Goal: Information Seeking & Learning: Learn about a topic

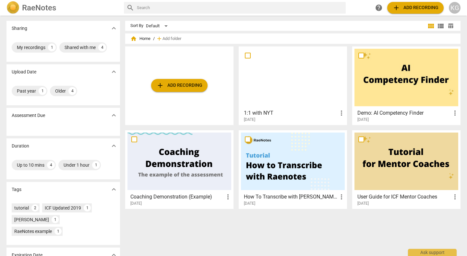
click at [304, 92] on div at bounding box center [293, 77] width 104 height 57
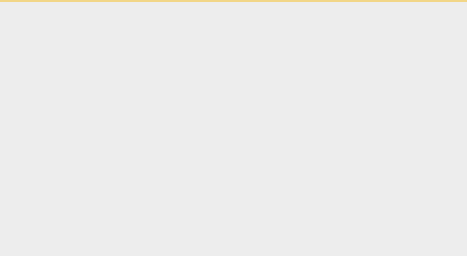
click at [304, 2] on html "Ask support" at bounding box center [233, 1] width 467 height 2
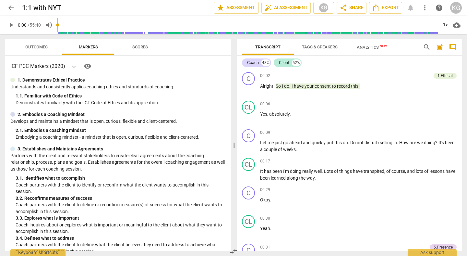
click at [38, 47] on span "Outcomes" at bounding box center [36, 46] width 22 height 5
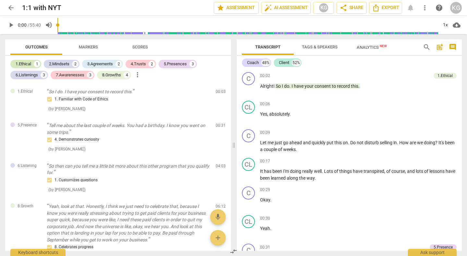
click at [27, 64] on div "1.Ethical" at bounding box center [24, 64] width 16 height 6
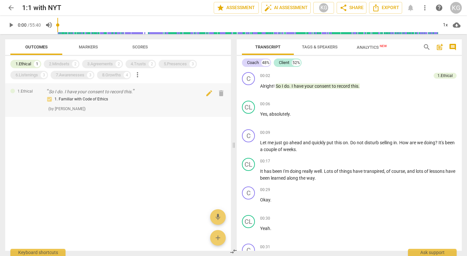
click at [134, 98] on div "1. Familiar with Code of Ethics" at bounding box center [129, 99] width 164 height 8
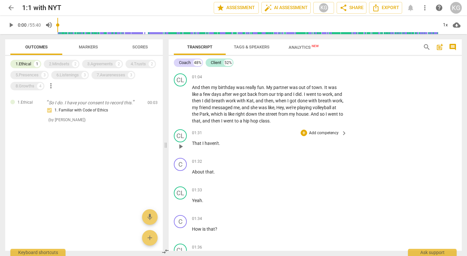
scroll to position [372, 0]
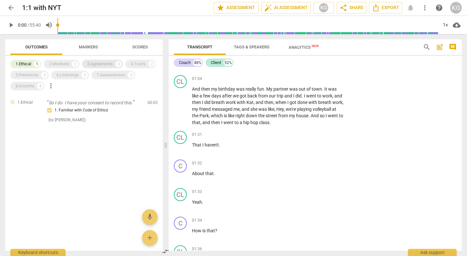
click at [111, 60] on div "3.Agreements 2" at bounding box center [102, 64] width 41 height 8
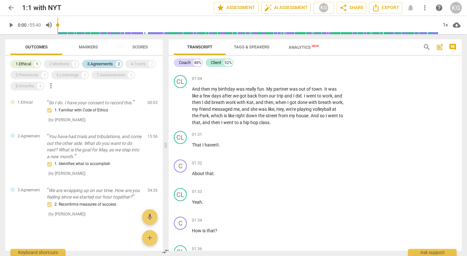
click at [111, 64] on div "3.Agreements" at bounding box center [100, 64] width 26 height 6
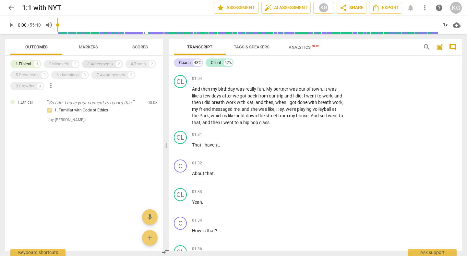
click at [111, 64] on div "3.Agreements" at bounding box center [100, 64] width 26 height 6
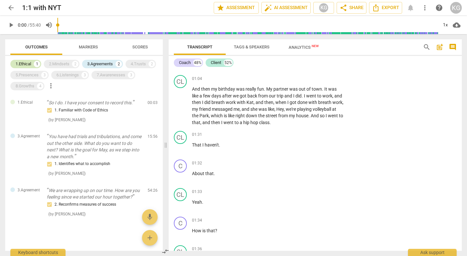
click at [35, 65] on div "1" at bounding box center [37, 64] width 6 height 6
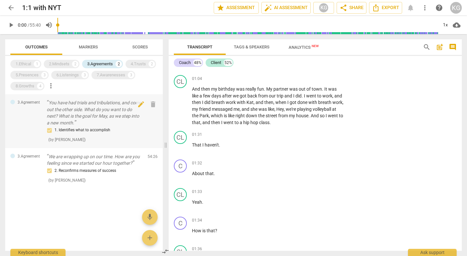
click at [116, 121] on p "You have had trials and tribulations, and come out the other side. What do you …" at bounding box center [95, 112] width 96 height 27
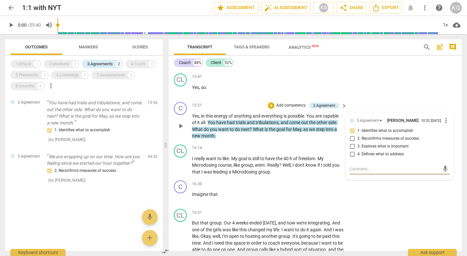
scroll to position [3047, 0]
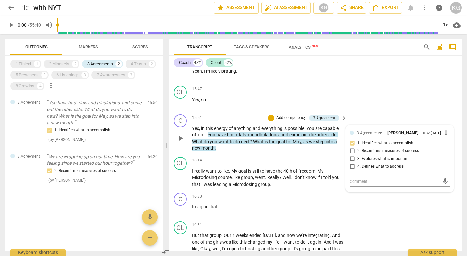
click at [391, 143] on span "1. Identifies what to accomplish" at bounding box center [386, 143] width 56 height 6
click at [358, 143] on input "1. Identifies what to accomplish" at bounding box center [352, 143] width 10 height 8
checkbox input "true"
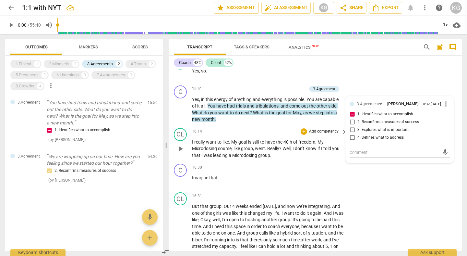
scroll to position [3076, 0]
click at [350, 89] on div "C play_arrow pause 15:51 + Add competency 3.Agreement keyboard_arrow_right Yes …" at bounding box center [315, 103] width 293 height 43
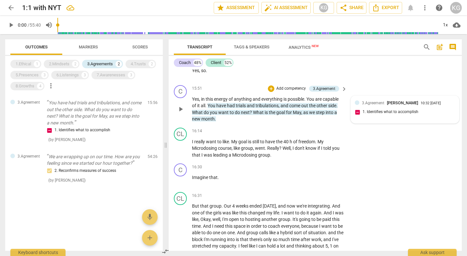
click at [372, 109] on div "3.Agreement [PERSON_NAME] 10:32 [DATE] 1. Identifies what to accomplish" at bounding box center [405, 110] width 100 height 20
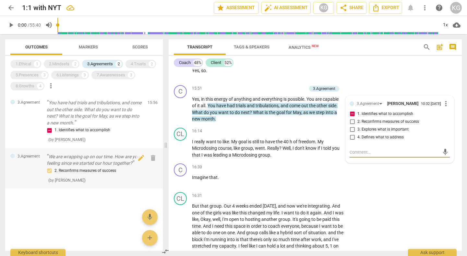
click at [79, 163] on p "We are wrapping up on our time. How are you feeling since we started our hour t…" at bounding box center [95, 159] width 96 height 13
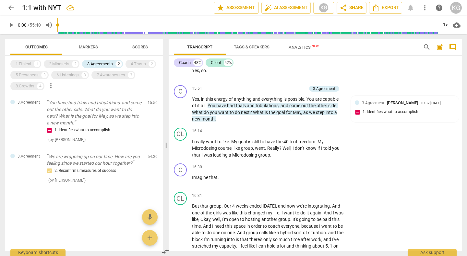
scroll to position [11006, 0]
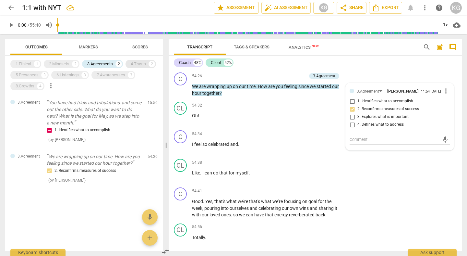
click at [139, 63] on div "4.Trusts" at bounding box center [138, 64] width 15 height 6
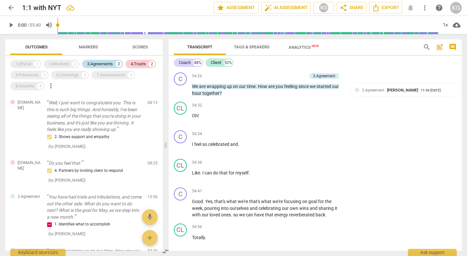
click at [109, 64] on div "3.Agreements" at bounding box center [100, 64] width 26 height 6
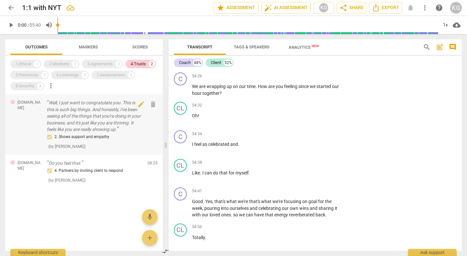
click at [112, 126] on p "Well, I just want to congratulate you. This is this is such big things. And hon…" at bounding box center [95, 115] width 96 height 33
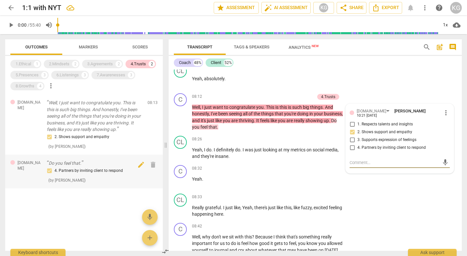
click at [103, 161] on p "Do you feel that." at bounding box center [95, 163] width 96 height 7
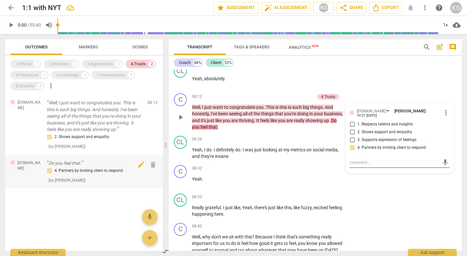
click at [114, 121] on p "Well, I just want to congratulate you. This is this is such big things. And hon…" at bounding box center [95, 115] width 96 height 33
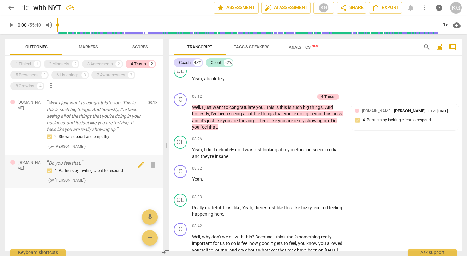
drag, startPoint x: 112, startPoint y: 172, endPoint x: 111, endPoint y: 163, distance: 9.5
click at [112, 172] on div "4. Partners by inviting client to respond" at bounding box center [95, 171] width 96 height 8
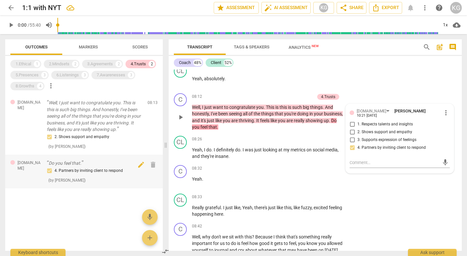
click at [111, 163] on p "Do you feel that." at bounding box center [95, 163] width 96 height 7
click at [113, 167] on div "4. Partners by inviting client to respond" at bounding box center [95, 171] width 96 height 8
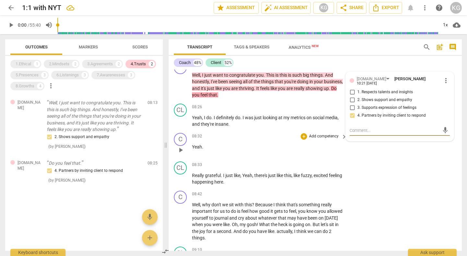
scroll to position [2112, 0]
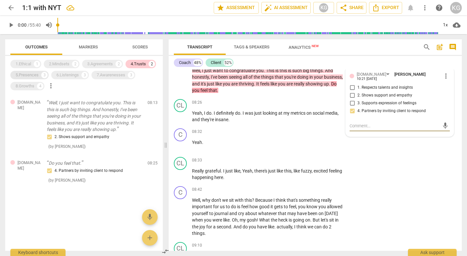
click at [38, 78] on div "5.Presences" at bounding box center [27, 75] width 23 height 6
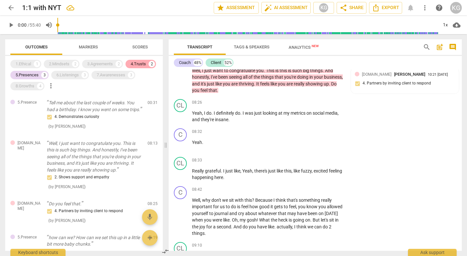
click at [141, 64] on div "4.Trusts" at bounding box center [138, 64] width 15 height 6
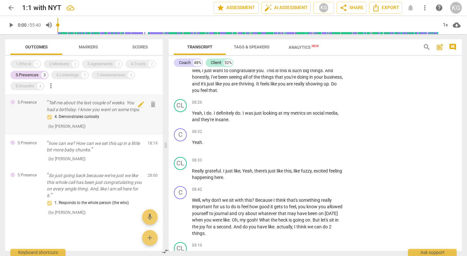
click at [106, 113] on p "Tell me about the last couple of weeks. You had a birthday. I know you went on …" at bounding box center [95, 105] width 96 height 13
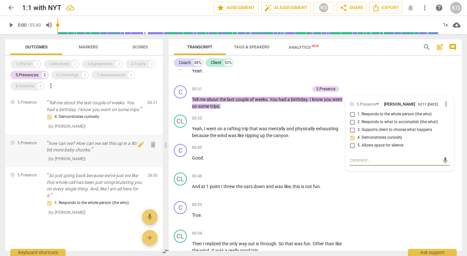
click at [106, 153] on p "how can we? How can we set this up in a little bit more baby chunks." at bounding box center [95, 146] width 96 height 13
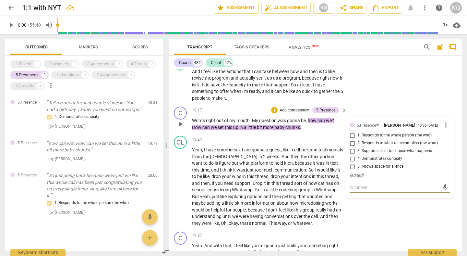
scroll to position [3546, 0]
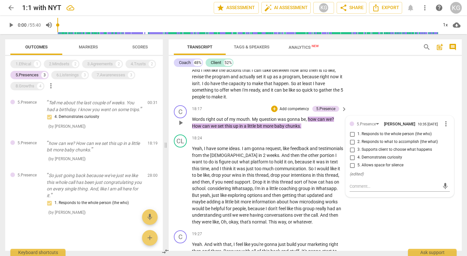
click at [239, 129] on span "up" at bounding box center [236, 125] width 6 height 5
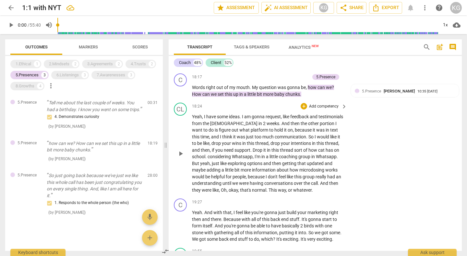
scroll to position [3577, 0]
click at [59, 199] on p "So just going back because we've just we like this whole call has been just con…" at bounding box center [95, 185] width 96 height 27
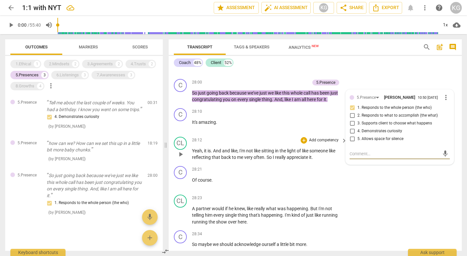
scroll to position [5150, 0]
click at [352, 111] on input "1. Responds to the whole person (the who)" at bounding box center [352, 108] width 10 height 8
click at [369, 89] on div "C play_arrow pause 28:00 + Add competency 5.Presence keyboard_arrow_right So ju…" at bounding box center [315, 90] width 293 height 29
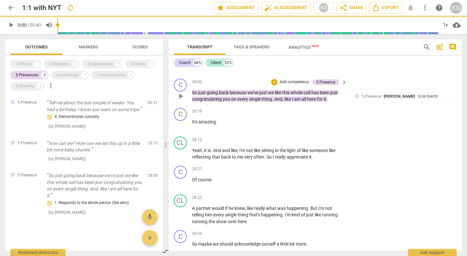
click at [364, 106] on div "5.Presence [PERSON_NAME] 10:50 [DATE] 1. Responds to the whole person (the who)" at bounding box center [405, 103] width 100 height 20
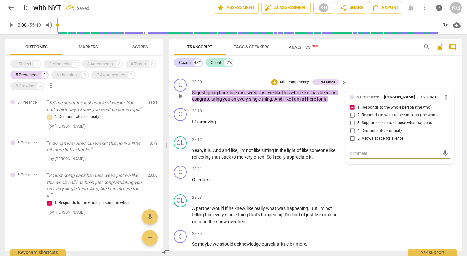
click at [319, 102] on span "for" at bounding box center [320, 98] width 7 height 5
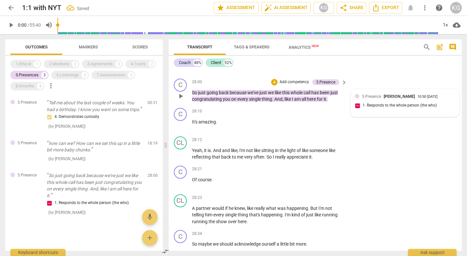
click at [359, 99] on div "5.[PERSON_NAME] 10:50 [DATE]" at bounding box center [405, 96] width 100 height 6
click at [356, 109] on input "1. Responds to the whole person (the who)" at bounding box center [357, 106] width 10 height 8
checkbox input "false"
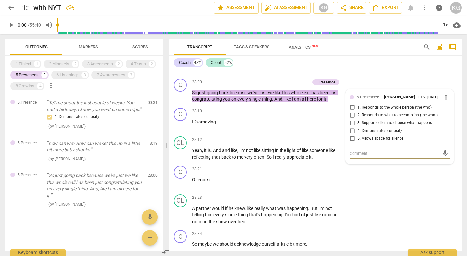
click at [306, 48] on span "Analytics New" at bounding box center [304, 47] width 30 height 5
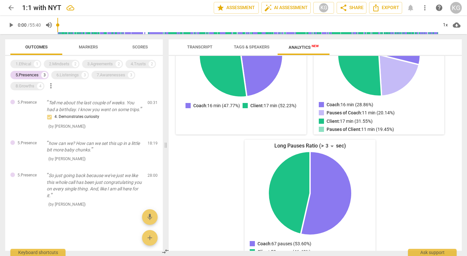
scroll to position [138, 0]
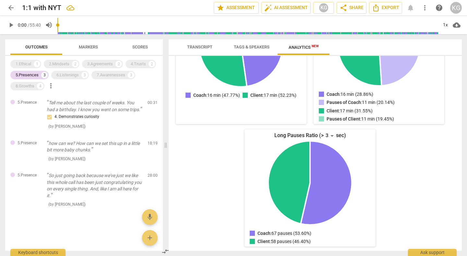
click at [193, 48] on span "Transcript" at bounding box center [199, 46] width 25 height 5
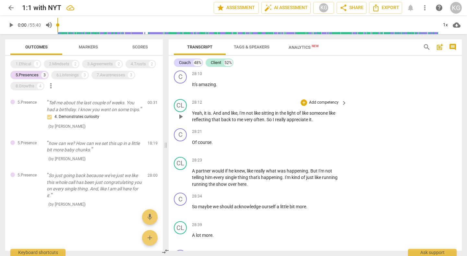
scroll to position [5183, 0]
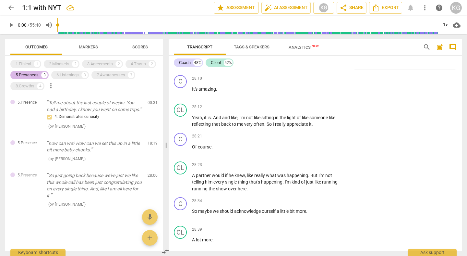
click at [33, 78] on div "5.Presences 3" at bounding box center [29, 75] width 38 height 8
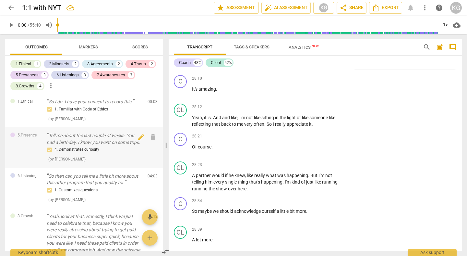
scroll to position [35, 0]
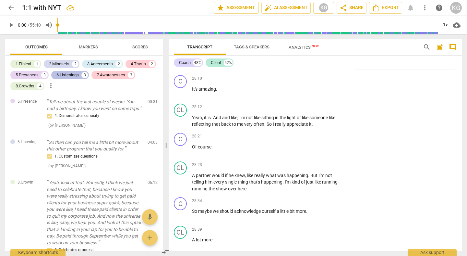
click at [67, 72] on div "6.Listenings" at bounding box center [67, 75] width 22 height 6
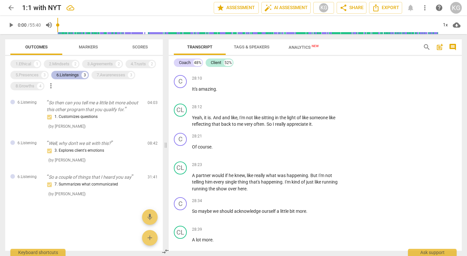
scroll to position [0, 0]
click at [81, 117] on div "1. Customizes questions" at bounding box center [95, 117] width 96 height 8
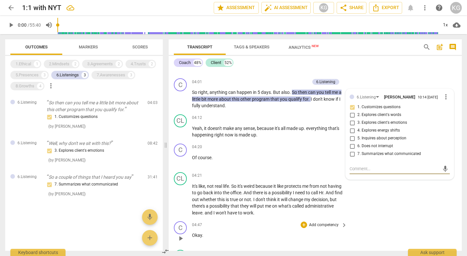
scroll to position [1228, 0]
click at [90, 151] on div "3. Explores client's emotions" at bounding box center [95, 151] width 96 height 8
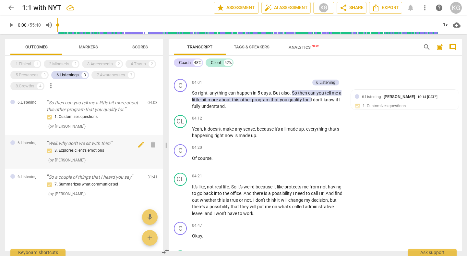
scroll to position [2228, 0]
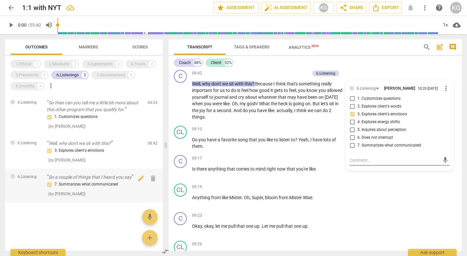
click at [83, 181] on div "7. Summarizes what communicated" at bounding box center [95, 184] width 96 height 8
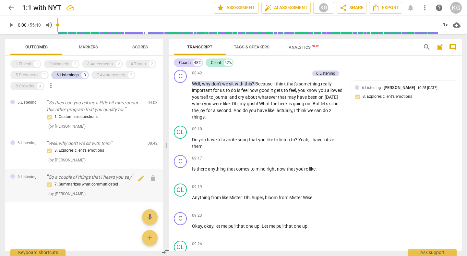
scroll to position [5957, 0]
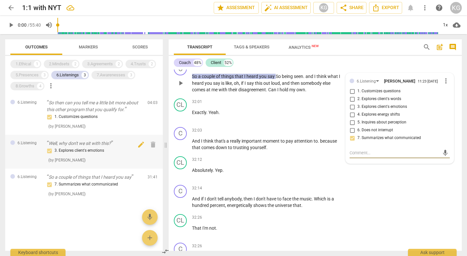
click at [98, 160] on div "3. Explores client's emotions ( by [PERSON_NAME] )" at bounding box center [95, 155] width 96 height 17
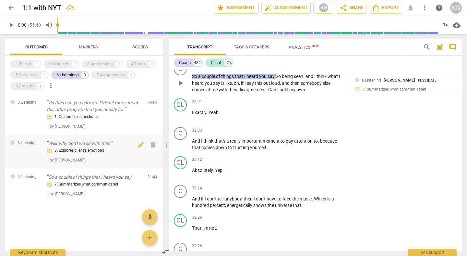
click at [98, 160] on div "3. Explores client's emotions ( by [PERSON_NAME] )" at bounding box center [95, 155] width 96 height 17
click at [92, 140] on p "Well, why don't we sit with this?" at bounding box center [95, 143] width 96 height 7
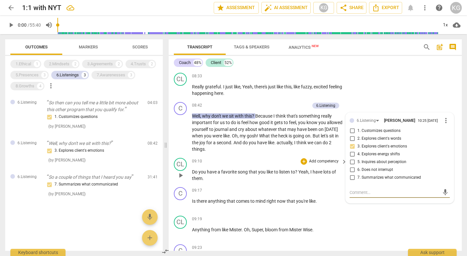
scroll to position [2190, 0]
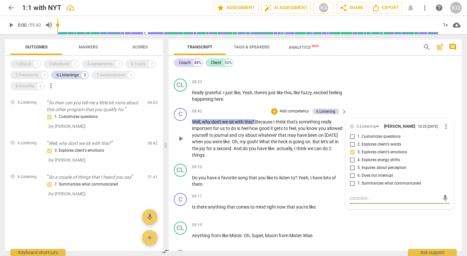
click at [319, 155] on p "Well , why don't we sit with this ? Because I think that's something really imp…" at bounding box center [268, 138] width 152 height 40
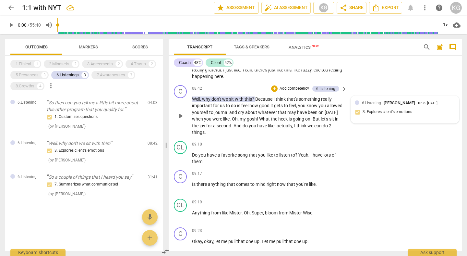
scroll to position [2209, 0]
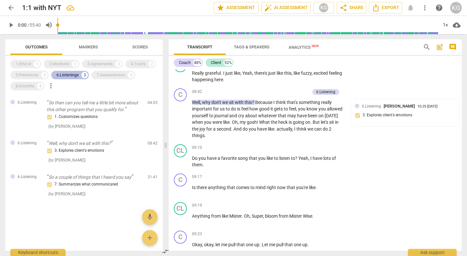
click at [79, 77] on div "6.Listenings" at bounding box center [67, 75] width 22 height 6
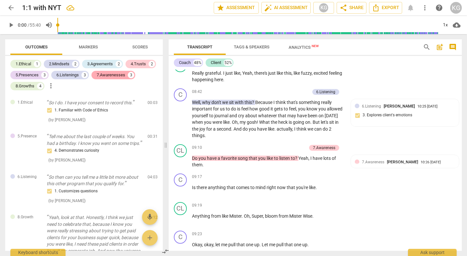
click at [115, 72] on div "7.Awarenesses" at bounding box center [111, 75] width 29 height 6
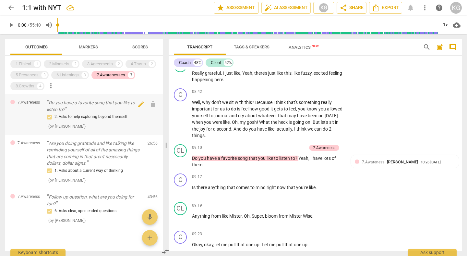
click at [96, 109] on p "Do you have a favorite song that you like to listen to?" at bounding box center [95, 105] width 96 height 13
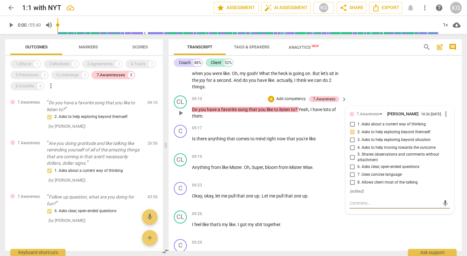
scroll to position [2260, 0]
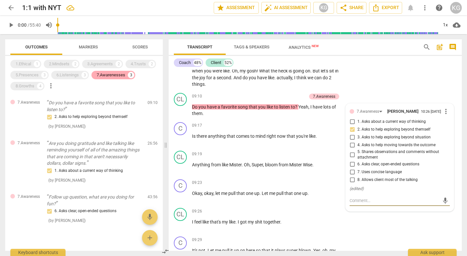
click at [116, 78] on div "7.Awarenesses" at bounding box center [111, 75] width 29 height 6
click at [34, 88] on div "8.Growths" at bounding box center [25, 86] width 19 height 6
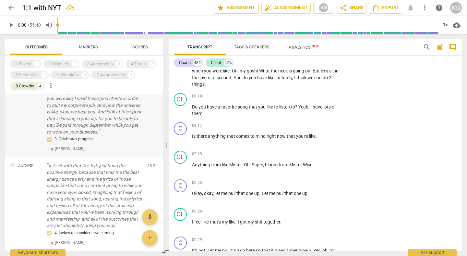
scroll to position [31, 0]
click at [102, 114] on p "Yeah, look at that. Honestly, I think we just need to celebrate that, because I…" at bounding box center [95, 101] width 96 height 67
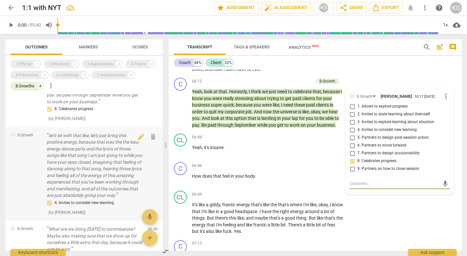
scroll to position [63, 0]
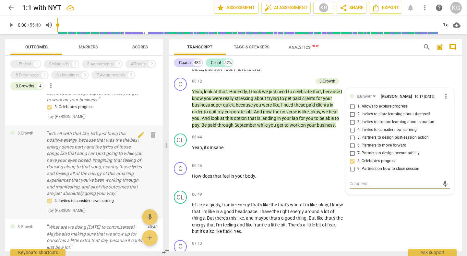
click at [105, 179] on p "let's sit with that like, let's just bring this positive energy, because that w…" at bounding box center [95, 163] width 96 height 67
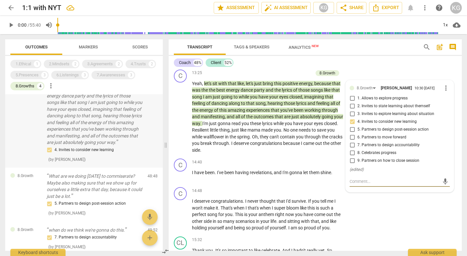
scroll to position [147, 0]
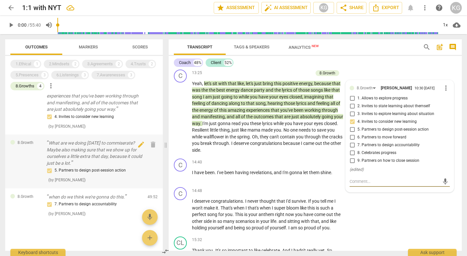
click at [78, 158] on p "What are we doing [DATE] to commiserate? Maybe also making sure that we show up…" at bounding box center [95, 153] width 96 height 27
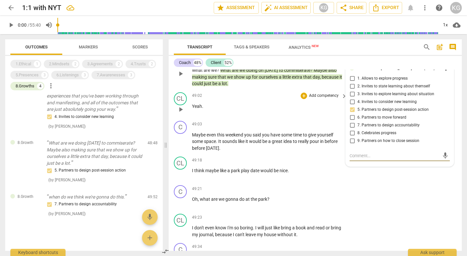
scroll to position [9433, 0]
click at [116, 200] on p "when do we think we're gonna do this." at bounding box center [95, 196] width 96 height 7
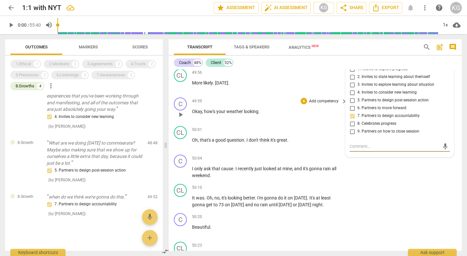
scroll to position [9791, 0]
